Goal: Task Accomplishment & Management: Manage account settings

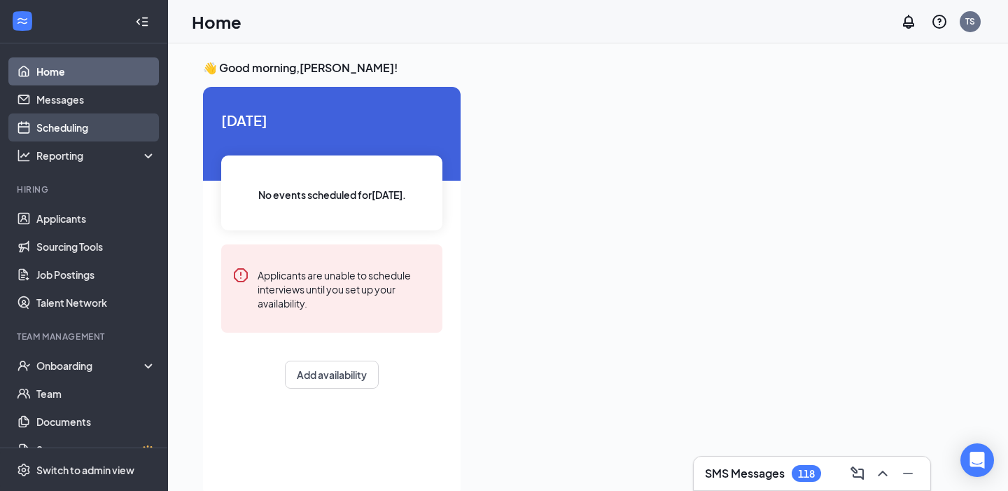
click at [92, 141] on link "Scheduling" at bounding box center [96, 127] width 120 height 28
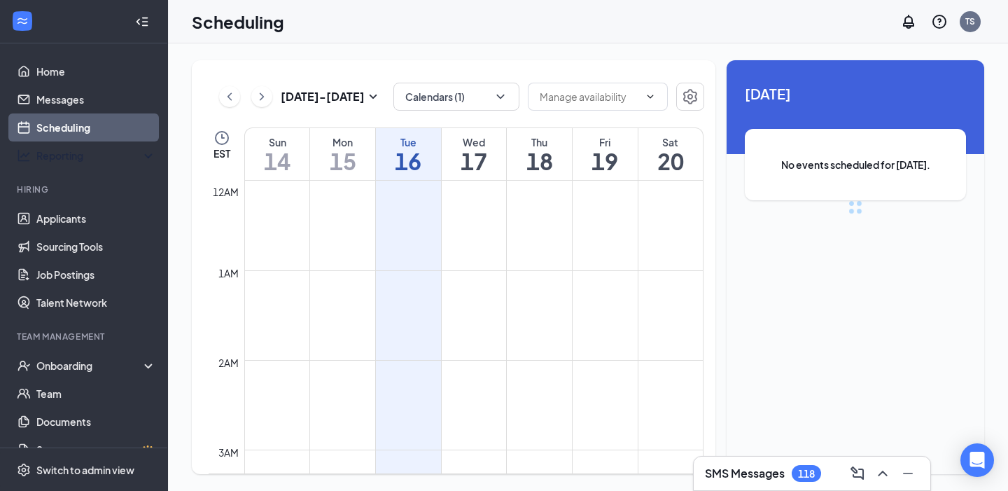
scroll to position [688, 0]
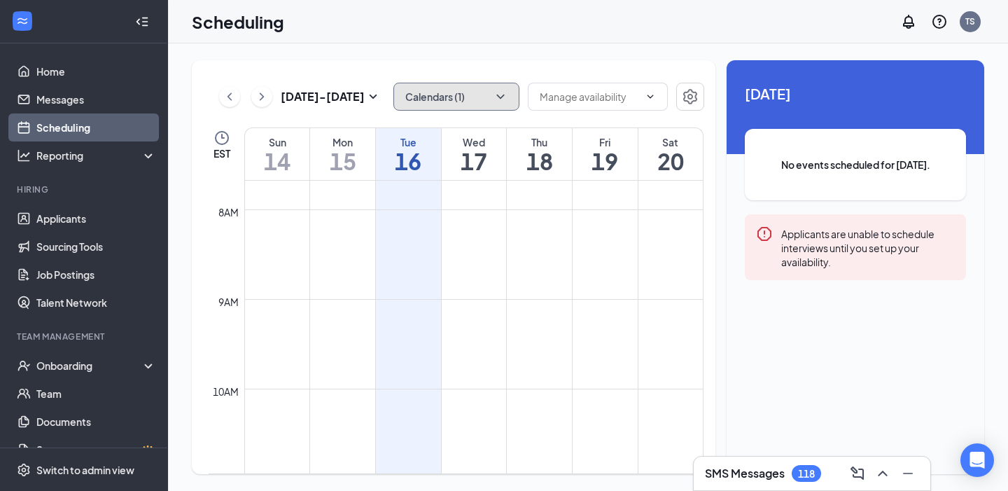
click at [472, 106] on button "Calendars (1)" at bounding box center [457, 97] width 126 height 28
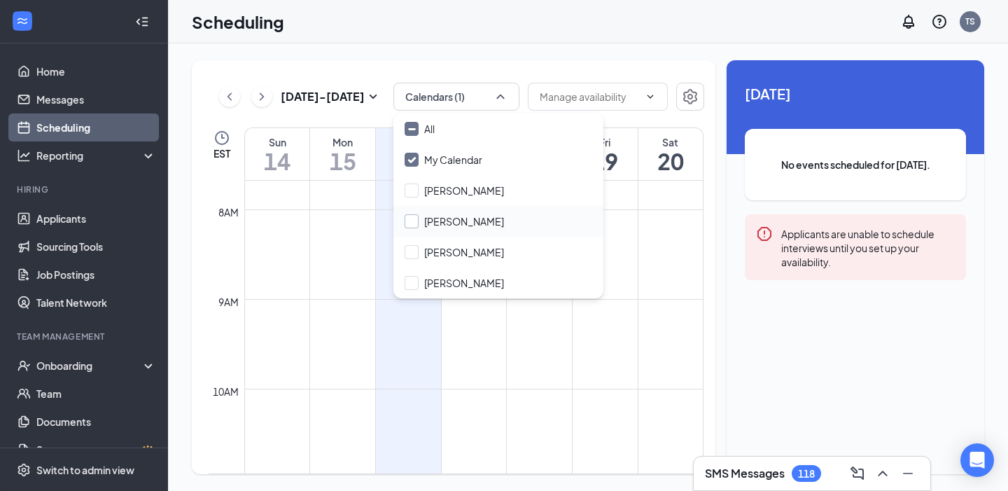
click at [451, 216] on input "[PERSON_NAME]" at bounding box center [454, 221] width 99 height 14
checkbox input "true"
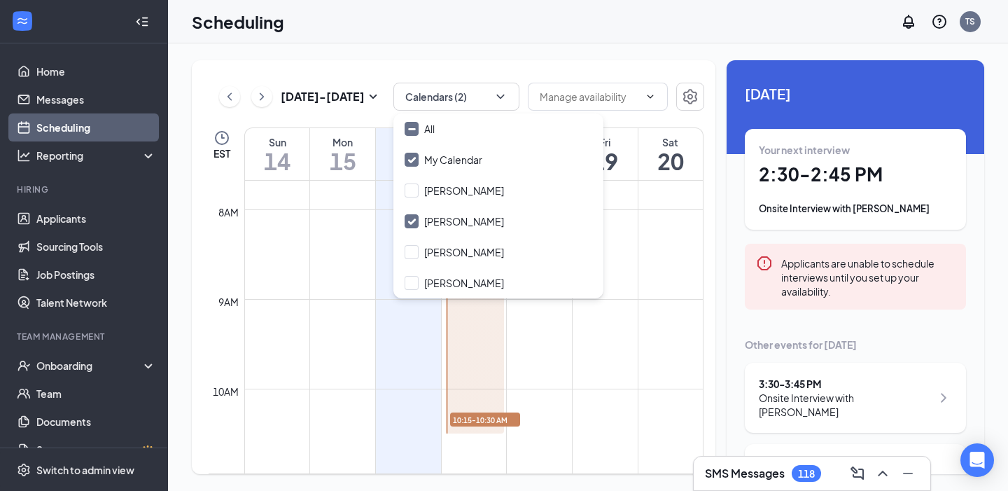
click at [611, 64] on div "[DATE] - [DATE] Calendars (2) EST Sun 14 Mon 15 Tue 16 Wed 17 Thu 18 Fri 19 Sat…" at bounding box center [454, 267] width 524 height 414
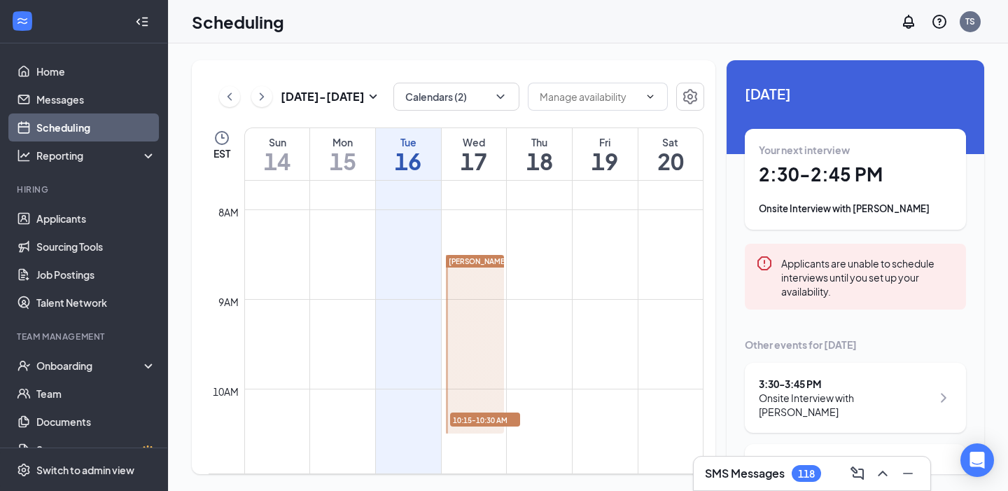
scroll to position [48, 0]
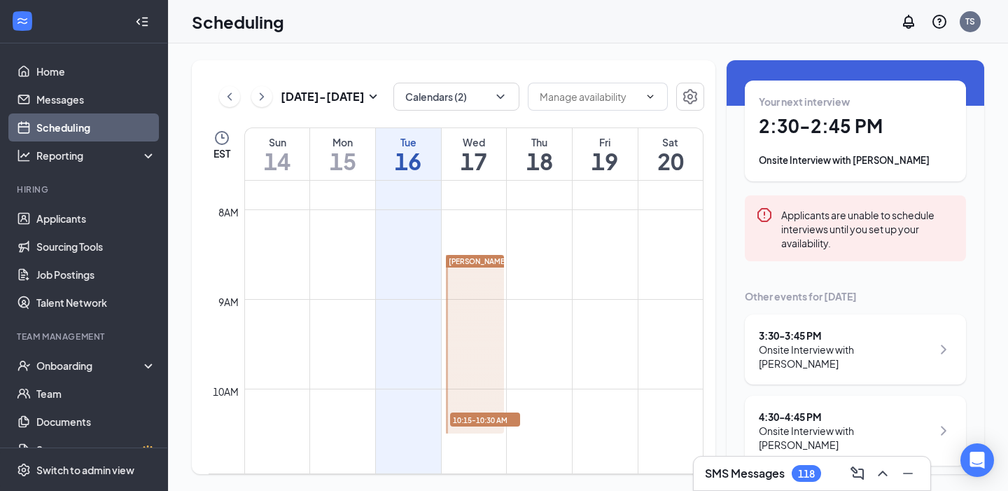
click at [499, 415] on span "10:15-10:30 AM" at bounding box center [485, 419] width 70 height 14
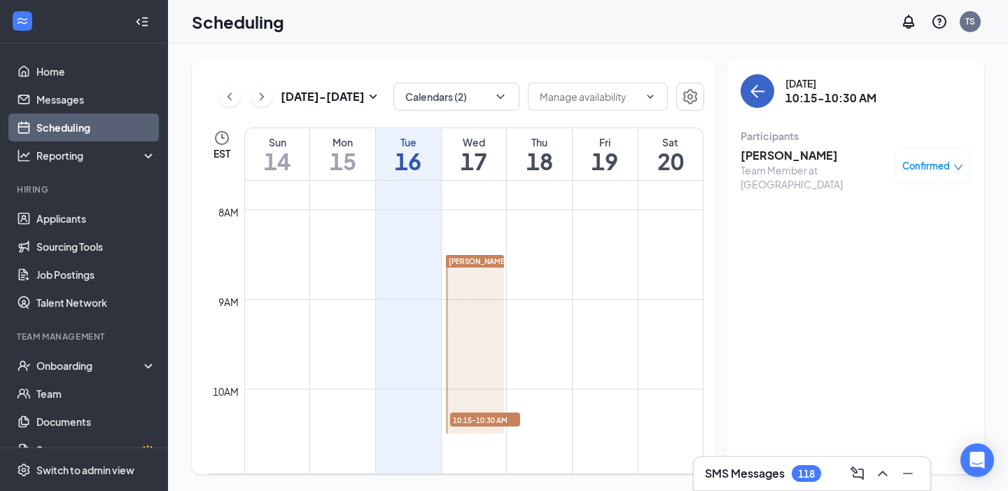
click at [766, 83] on button "back-button" at bounding box center [758, 91] width 34 height 34
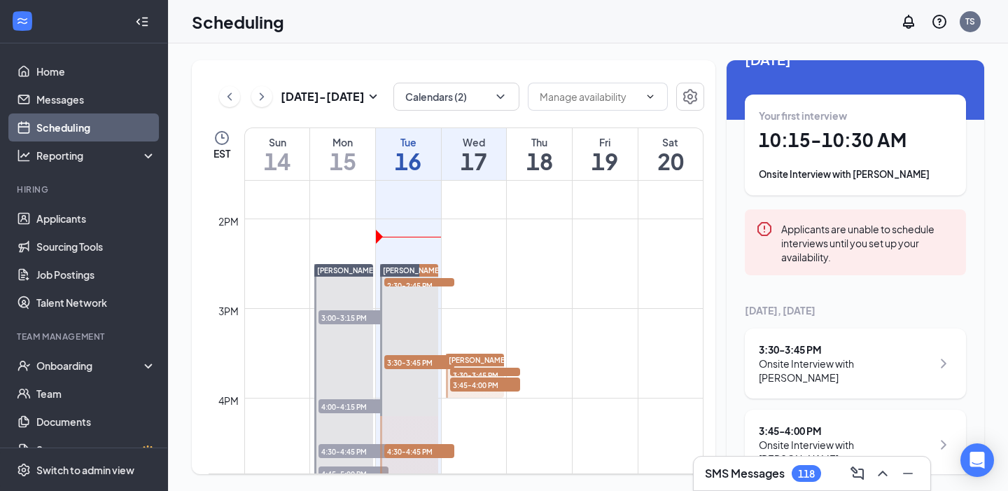
scroll to position [1221, 0]
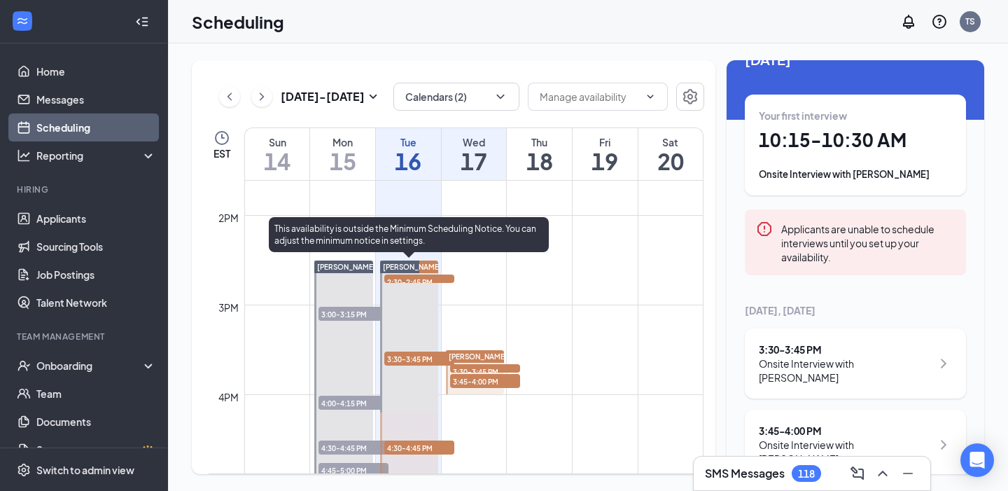
click at [423, 265] on span "[PERSON_NAME]" at bounding box center [412, 267] width 59 height 8
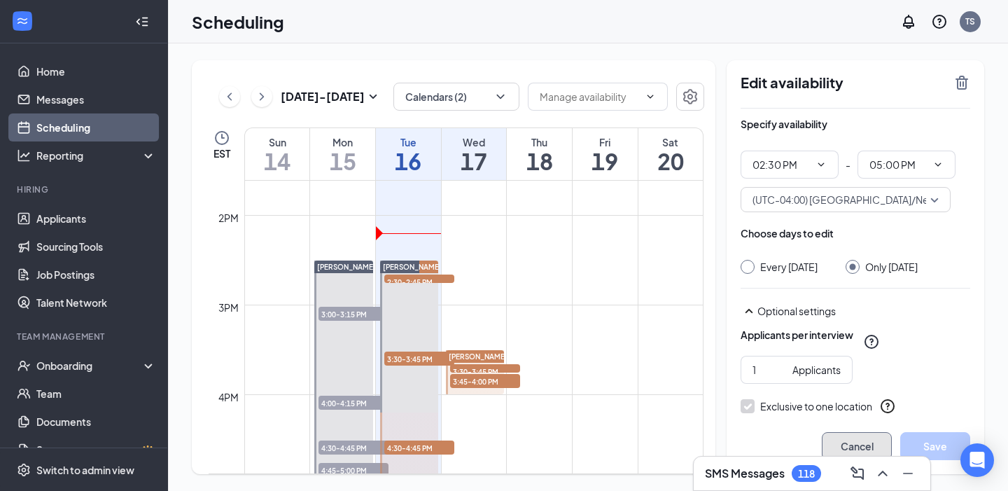
click at [865, 441] on button "Cancel" at bounding box center [857, 446] width 70 height 28
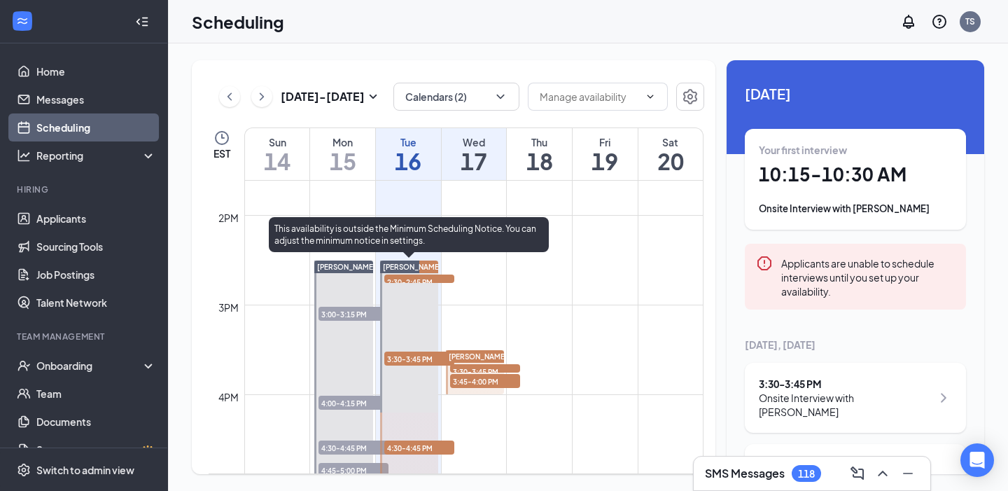
click at [440, 278] on span "2:30-2:45 PM" at bounding box center [419, 282] width 70 height 14
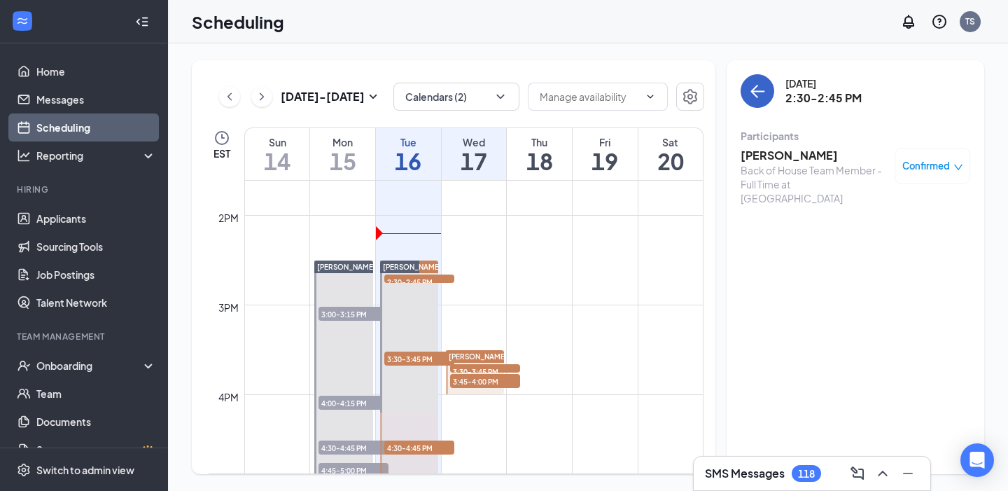
click at [758, 90] on icon "ArrowLeft" at bounding box center [757, 91] width 17 height 17
